Goal: Transaction & Acquisition: Book appointment/travel/reservation

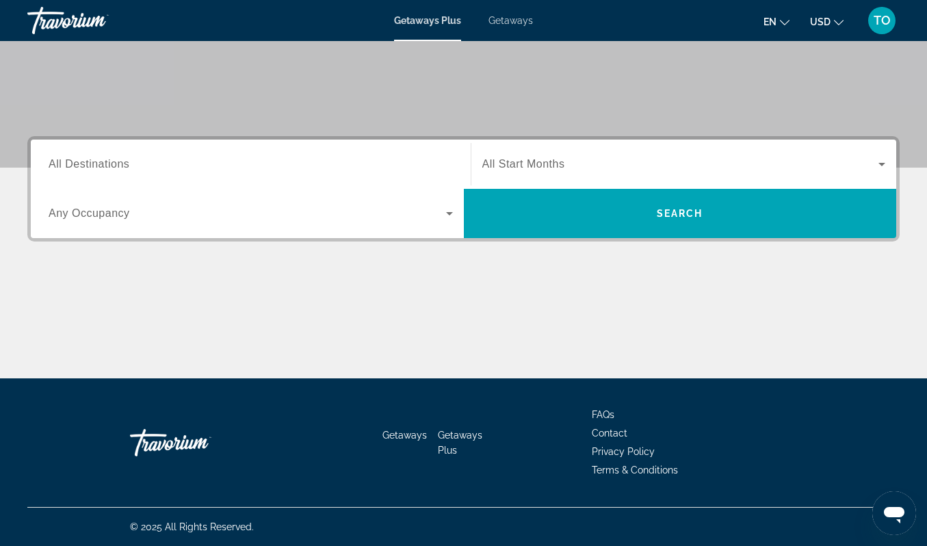
scroll to position [256, 0]
click at [118, 170] on span "All Destinations" at bounding box center [89, 164] width 81 height 12
click at [118, 173] on input "Destination All Destinations" at bounding box center [251, 165] width 404 height 16
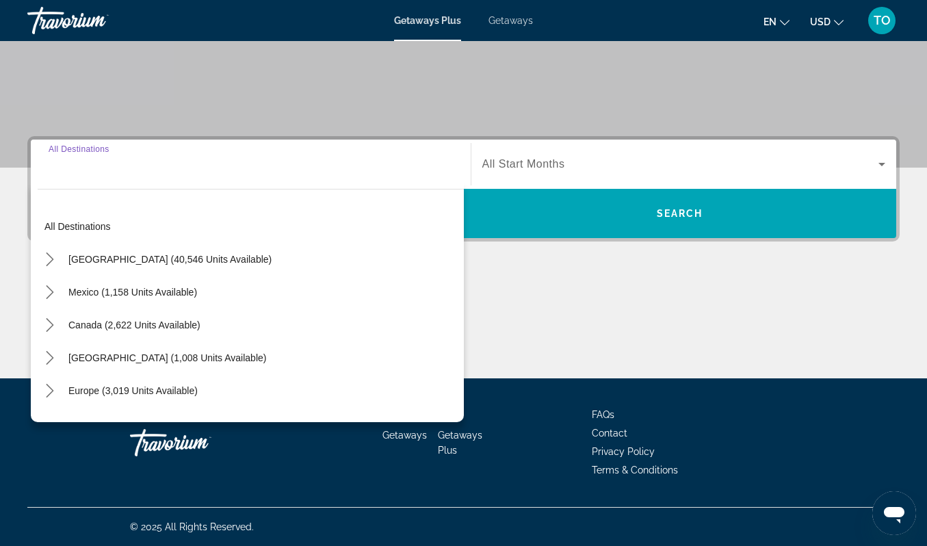
scroll to position [418, 0]
click at [120, 287] on span "Mexico (1,158 units available)" at bounding box center [132, 292] width 129 height 11
type input "**********"
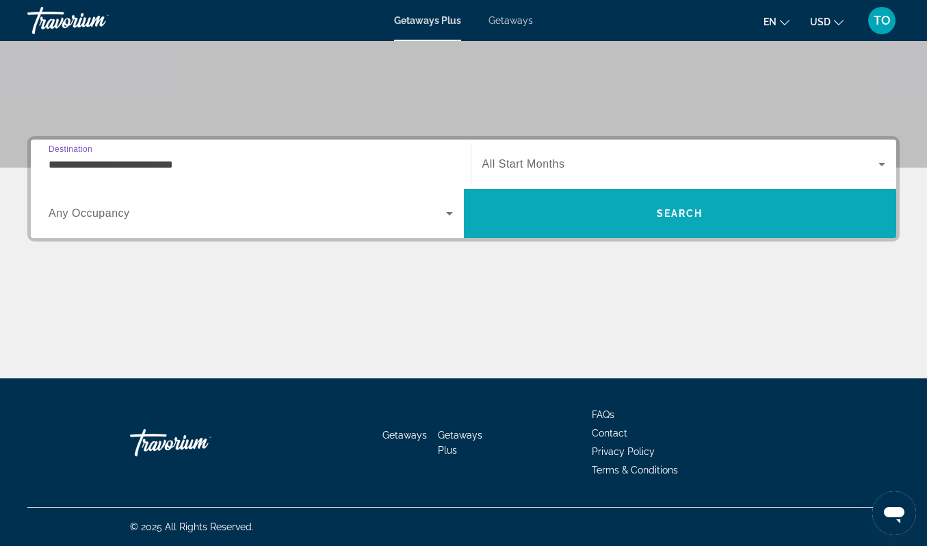
scroll to position [368, 0]
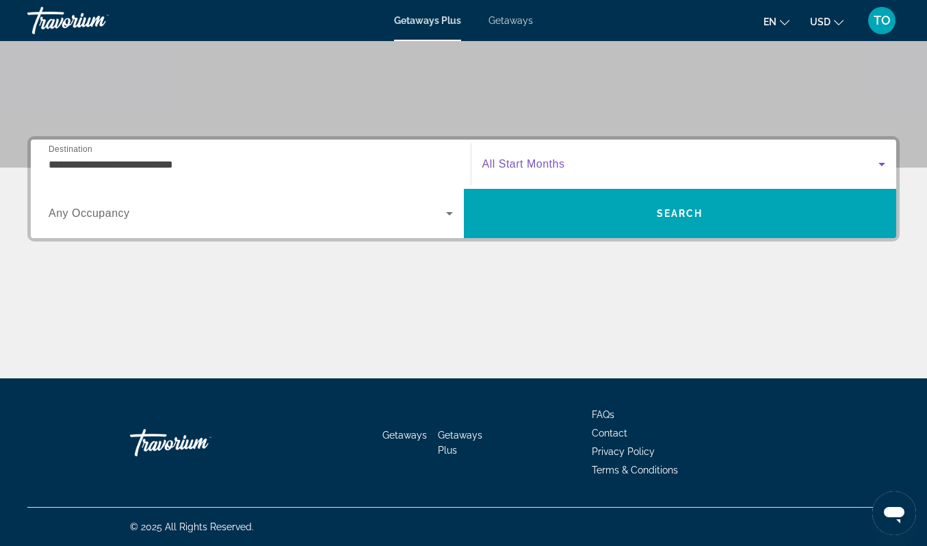
click at [782, 156] on span "Search widget" at bounding box center [680, 164] width 397 height 16
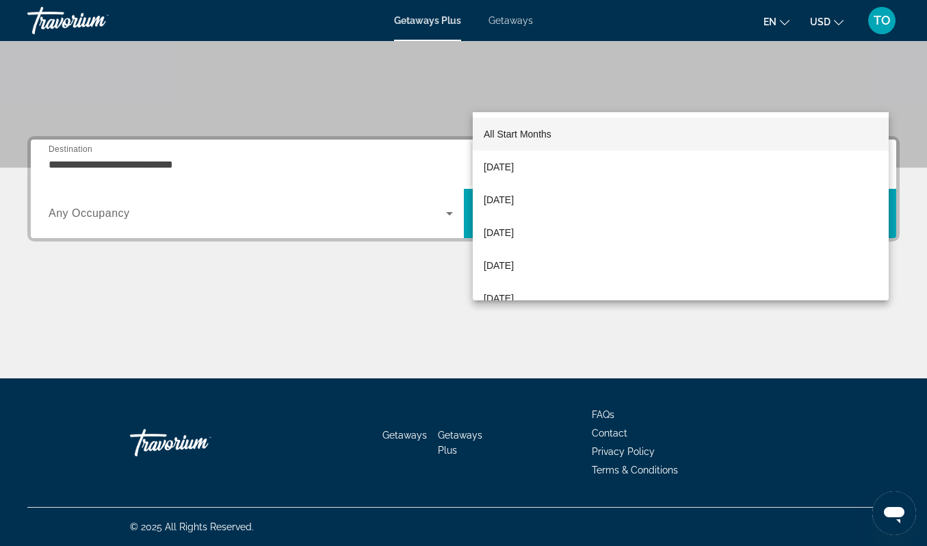
scroll to position [418, 0]
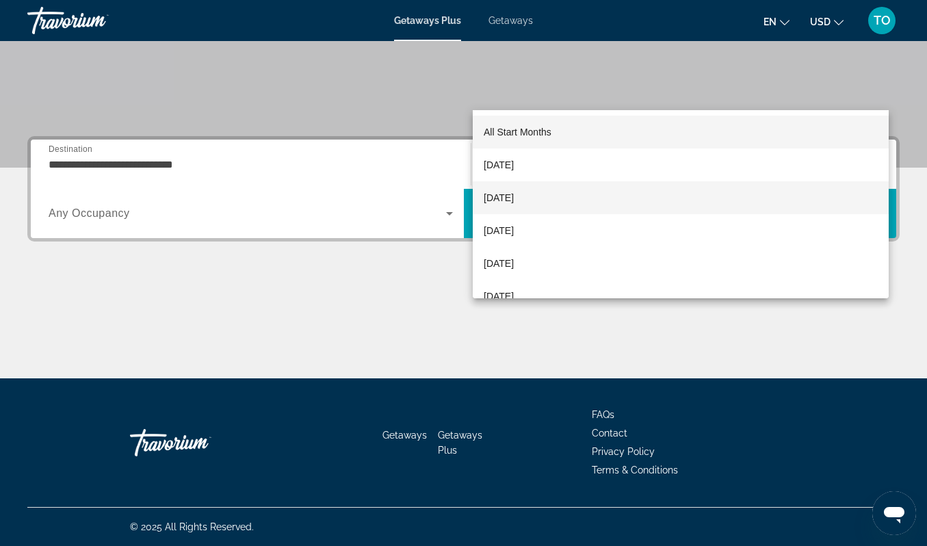
click at [724, 185] on mat-option "[DATE]" at bounding box center [681, 197] width 416 height 33
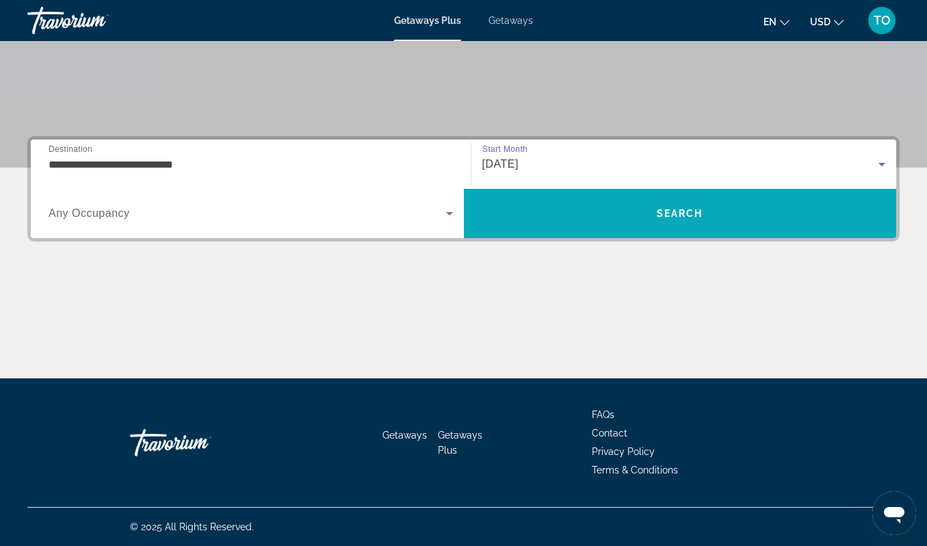
click at [722, 197] on span "Search" at bounding box center [680, 213] width 433 height 33
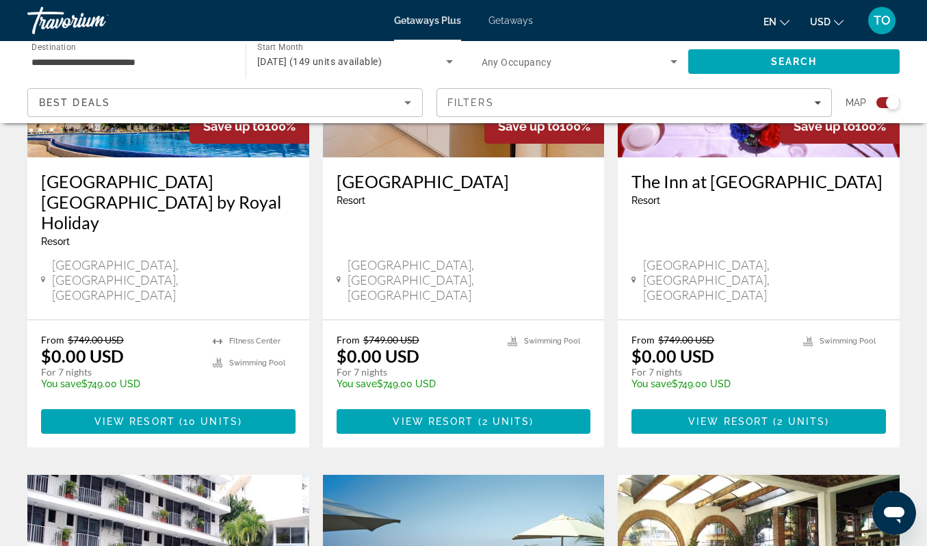
scroll to position [664, 0]
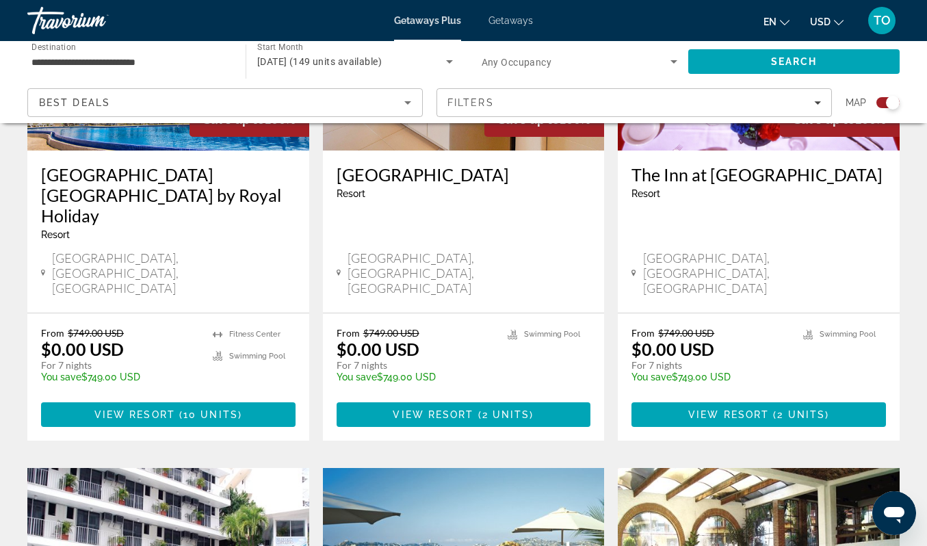
click at [163, 226] on h3 "[GEOGRAPHIC_DATA] [GEOGRAPHIC_DATA] by Royal Holiday" at bounding box center [168, 195] width 254 height 62
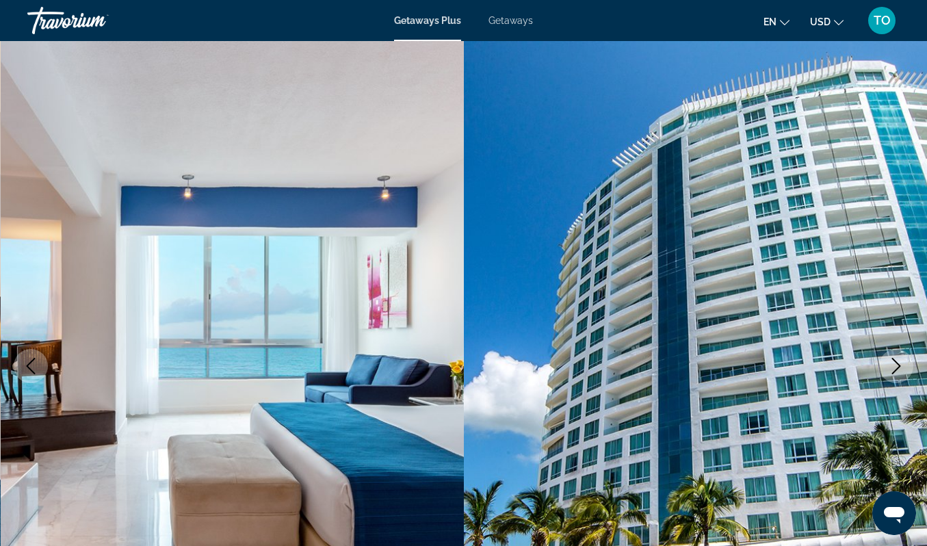
click at [874, 27] on span "TO" at bounding box center [882, 21] width 17 height 14
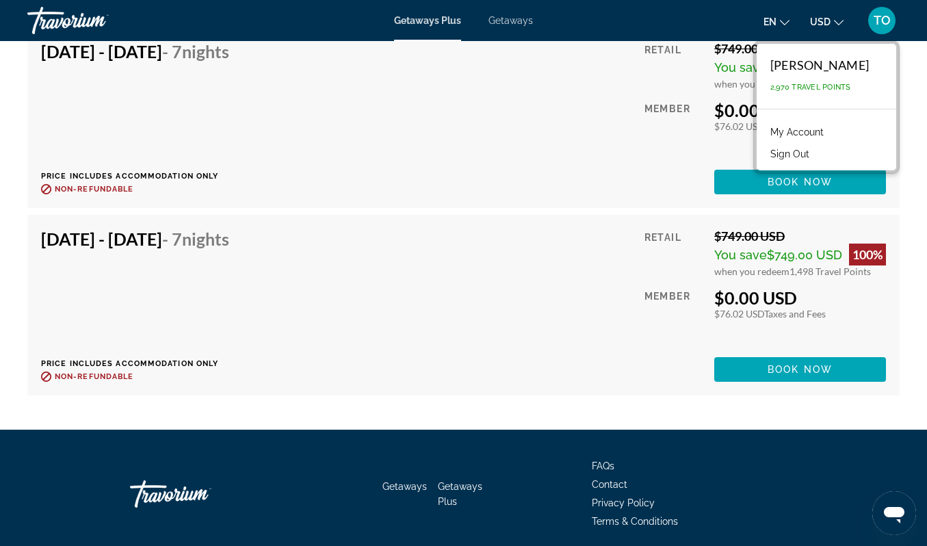
scroll to position [3343, 0]
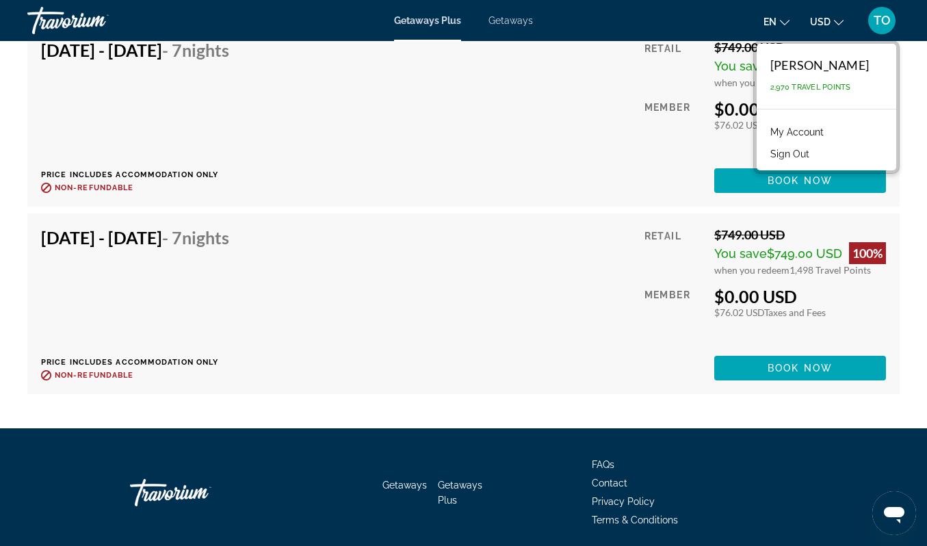
drag, startPoint x: 788, startPoint y: 254, endPoint x: 757, endPoint y: 256, distance: 31.5
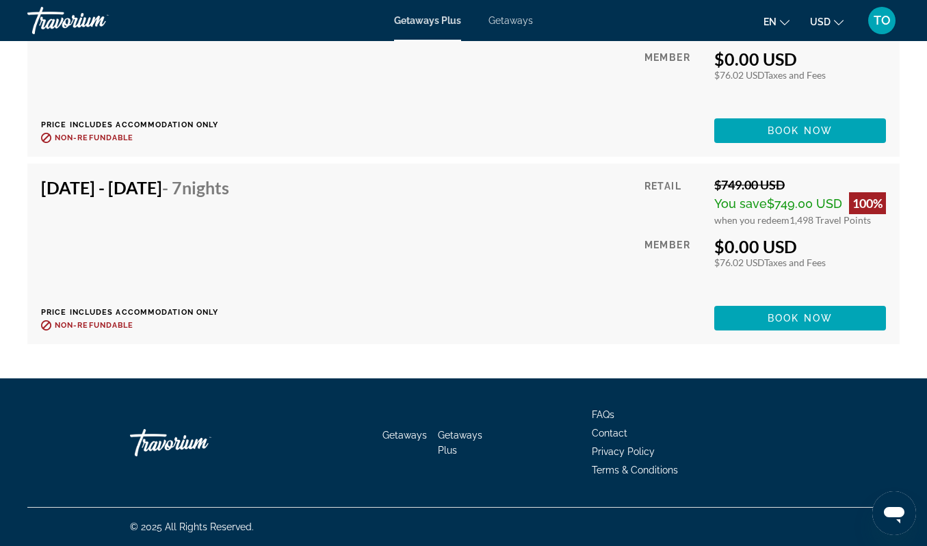
scroll to position [4361, 0]
click at [874, 25] on span "TO" at bounding box center [882, 21] width 17 height 14
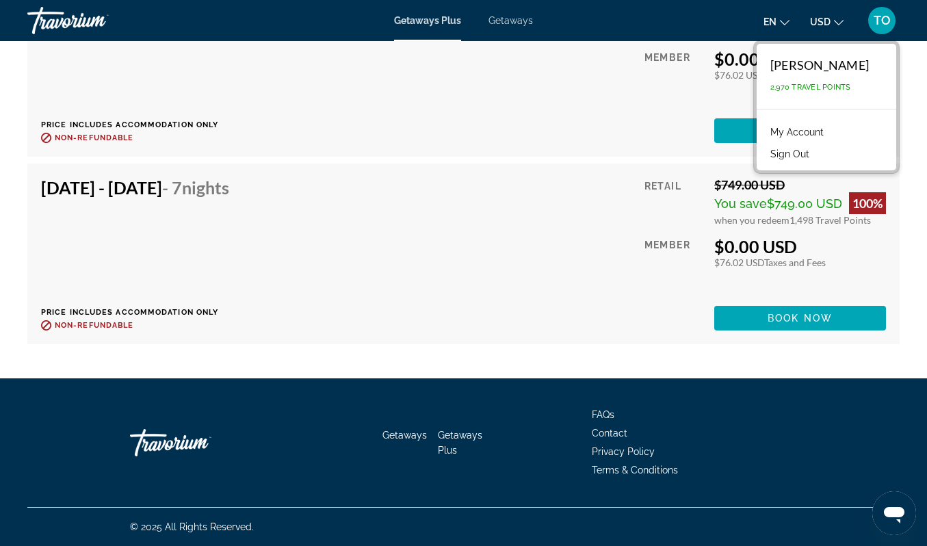
click at [792, 141] on link "My Account" at bounding box center [796, 132] width 67 height 18
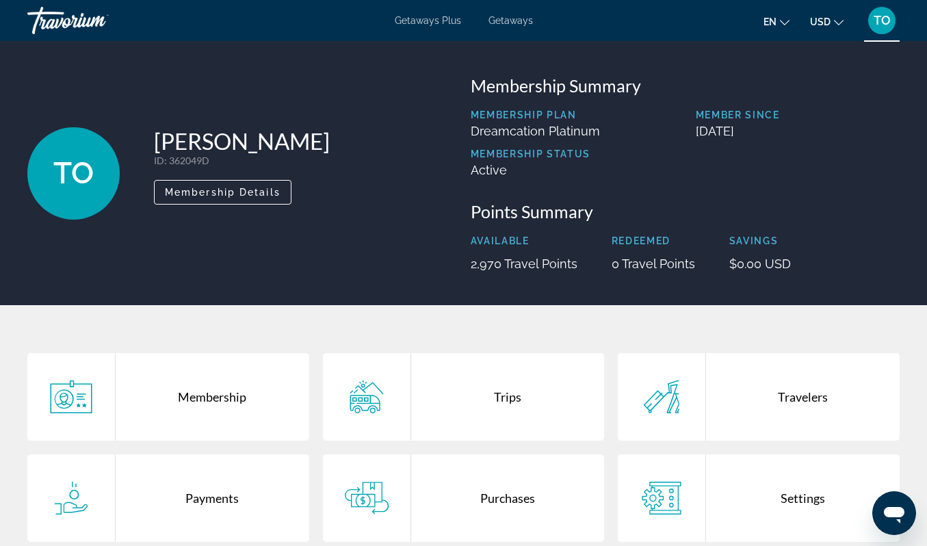
click at [102, 35] on div "Travorium" at bounding box center [95, 21] width 137 height 36
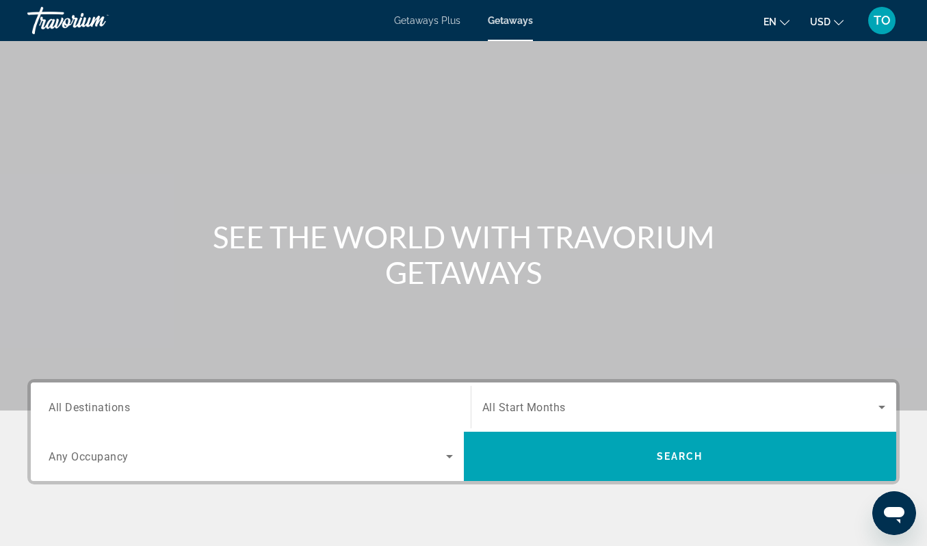
click at [116, 21] on div "Travorium" at bounding box center [95, 21] width 137 height 36
